Goal: Task Accomplishment & Management: Manage account settings

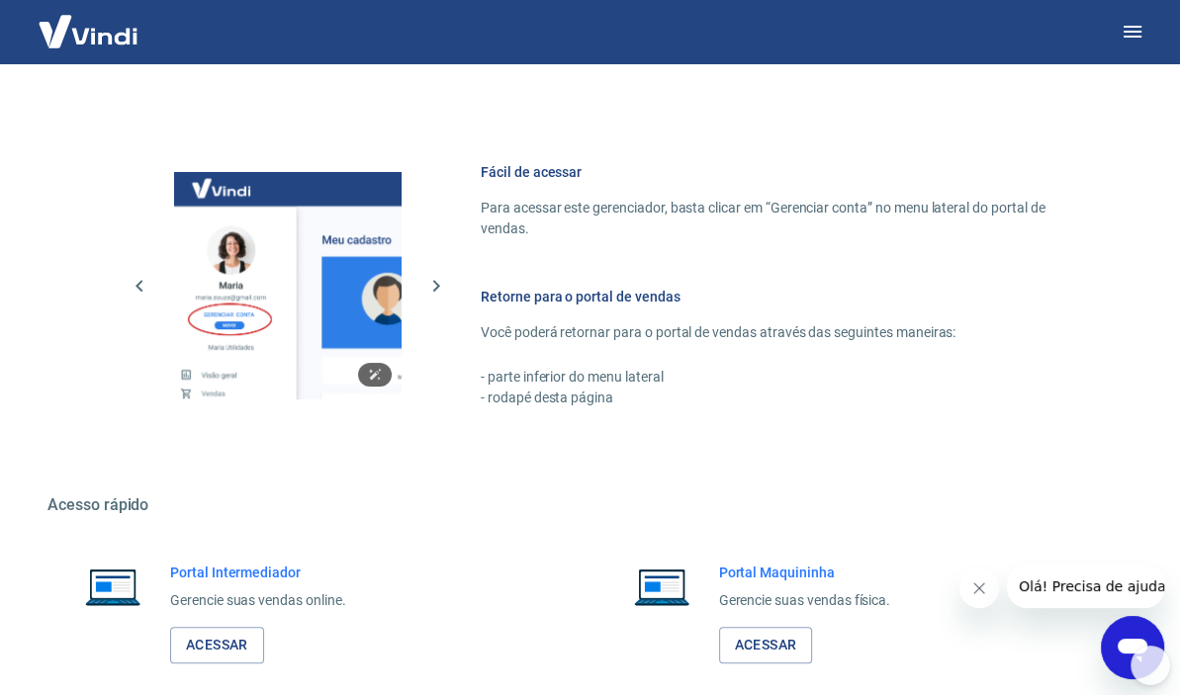
scroll to position [884, 0]
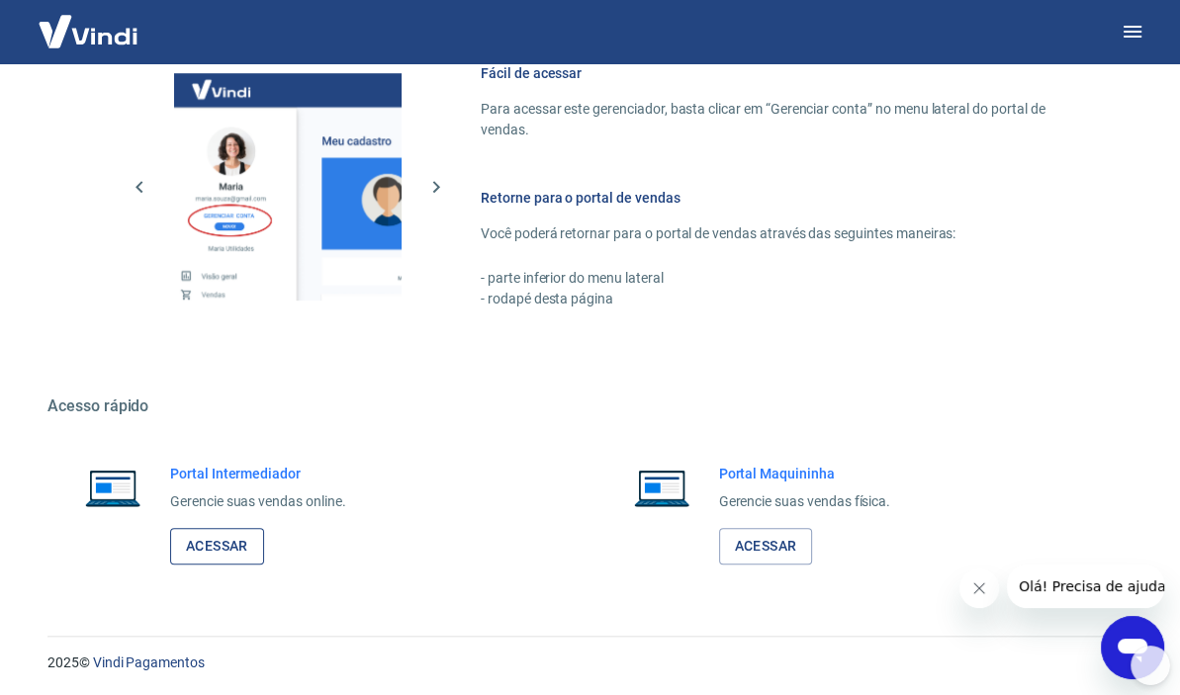
click at [235, 548] on link "Acessar" at bounding box center [217, 546] width 94 height 37
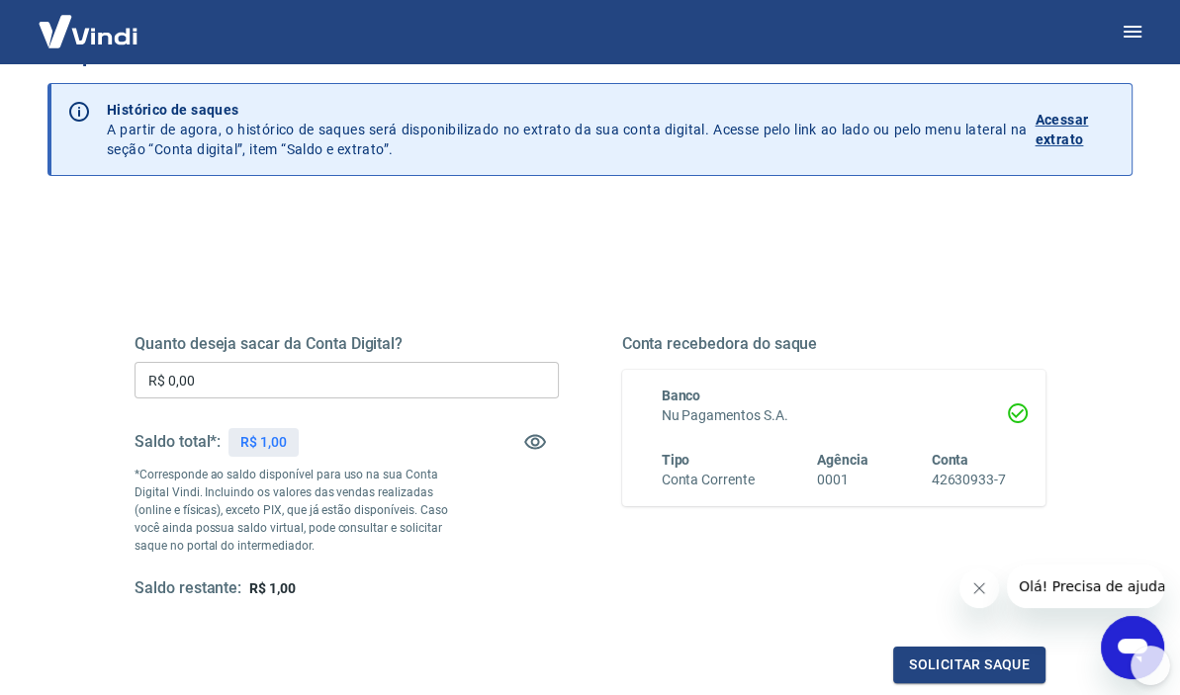
scroll to position [18, 0]
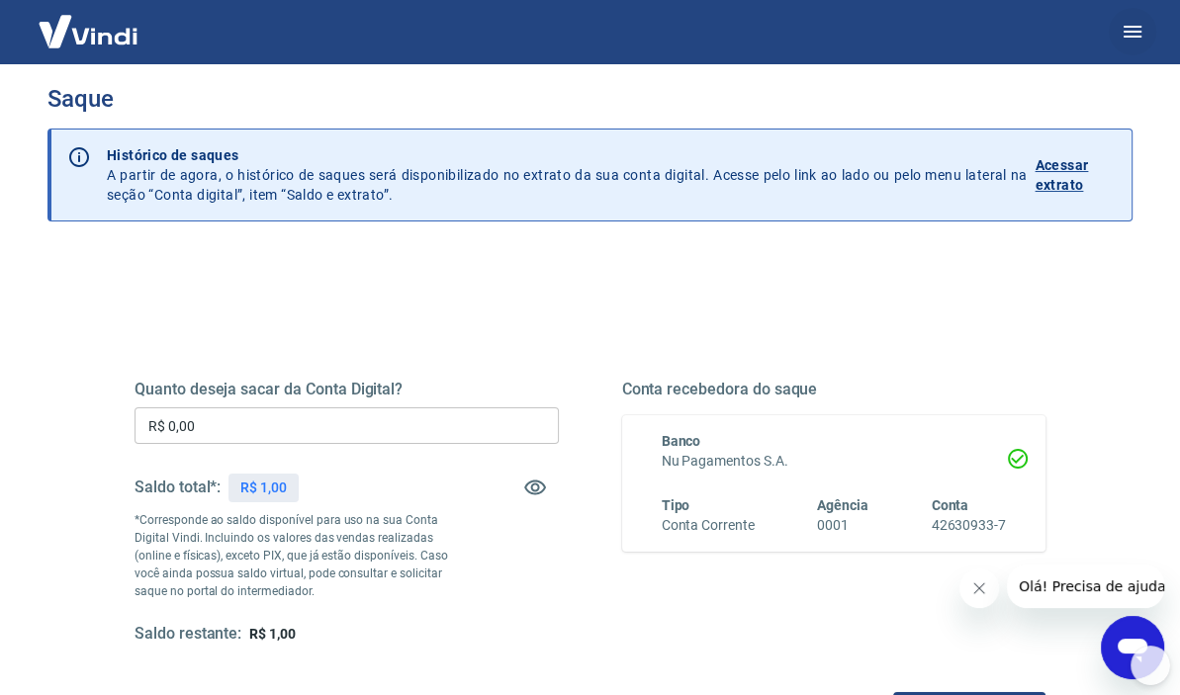
click at [1139, 42] on icon "button" at bounding box center [1133, 32] width 24 height 24
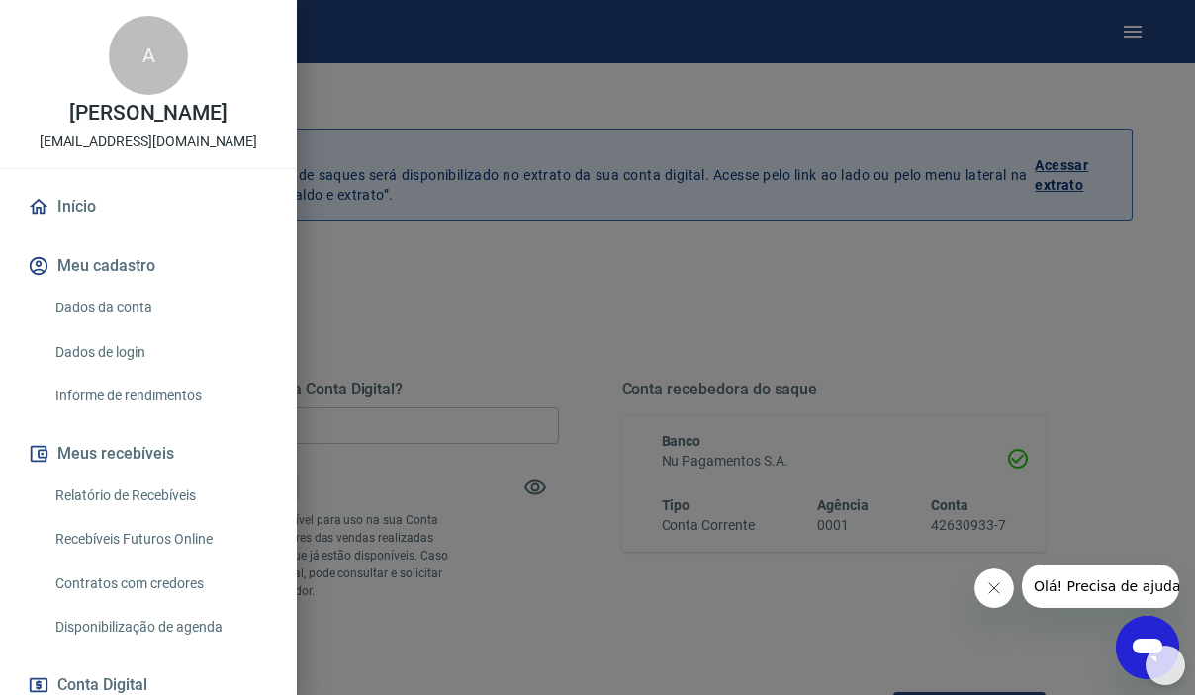
click at [1074, 390] on div at bounding box center [597, 347] width 1195 height 695
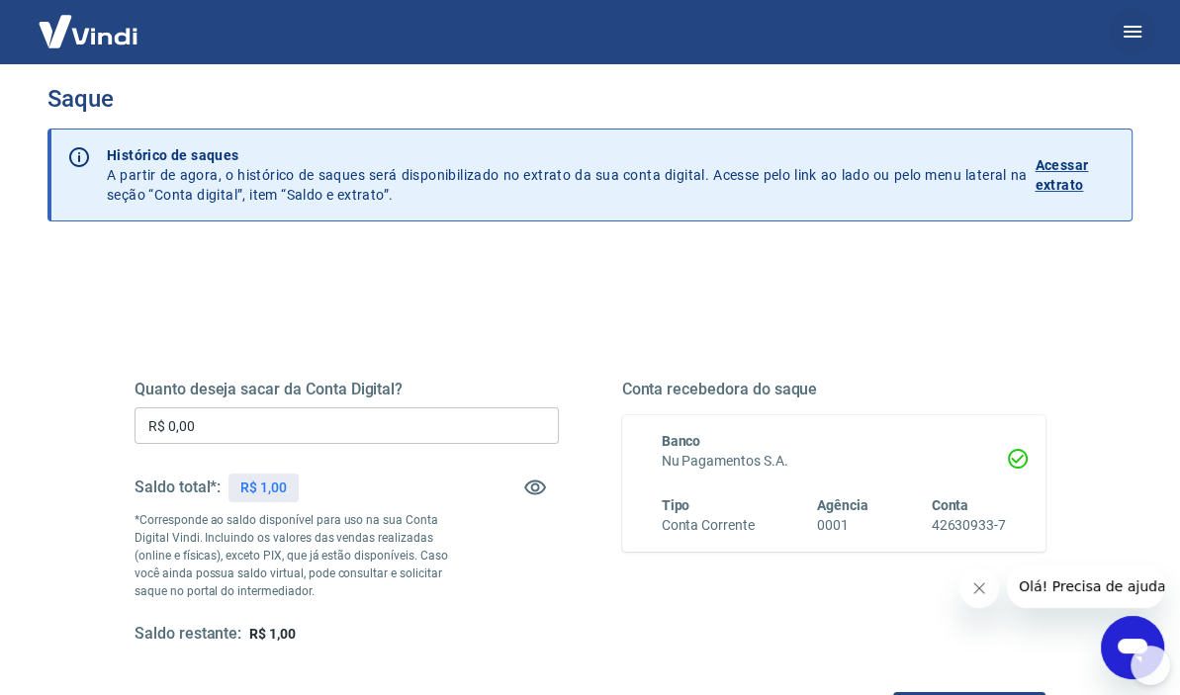
click at [1136, 39] on icon "button" at bounding box center [1133, 32] width 24 height 24
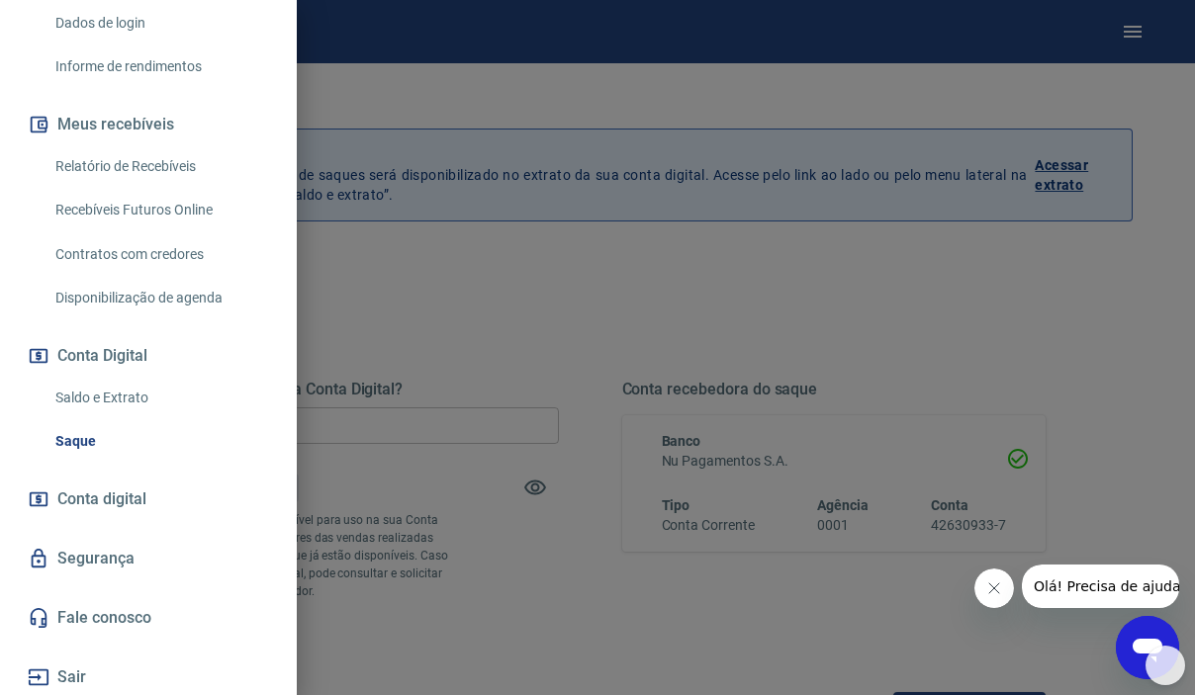
scroll to position [332, 0]
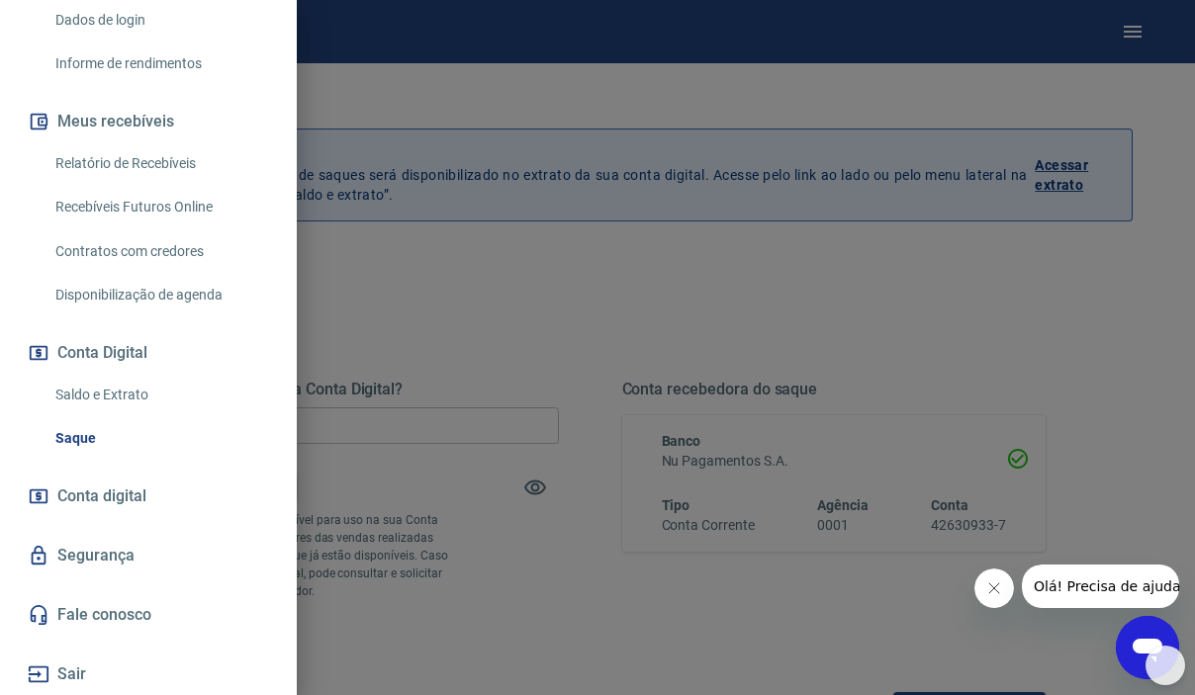
click at [47, 674] on icon "button" at bounding box center [39, 674] width 20 height 16
